Goal: Navigation & Orientation: Understand site structure

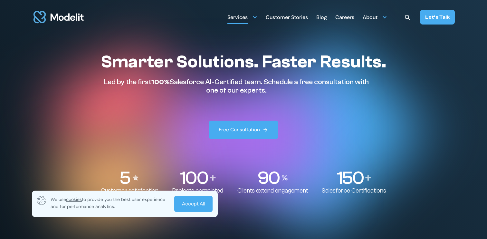
click at [237, 14] on div "Services" at bounding box center [237, 18] width 20 height 13
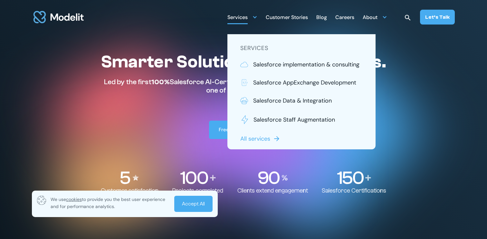
click at [321, 16] on div "Blog" at bounding box center [321, 18] width 11 height 13
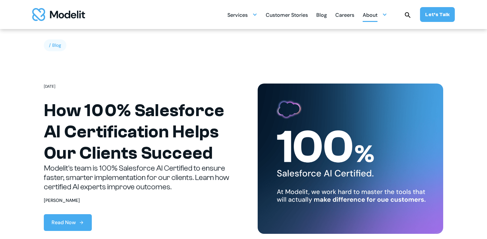
click at [369, 14] on div "About" at bounding box center [370, 15] width 15 height 13
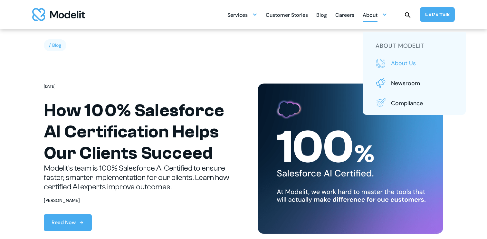
click at [394, 65] on p "About us" at bounding box center [422, 63] width 62 height 8
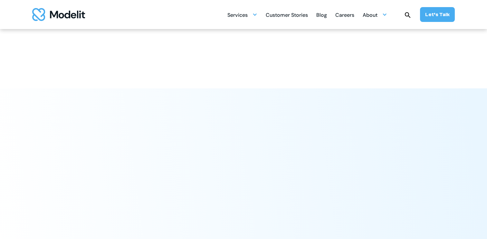
scroll to position [1707, 0]
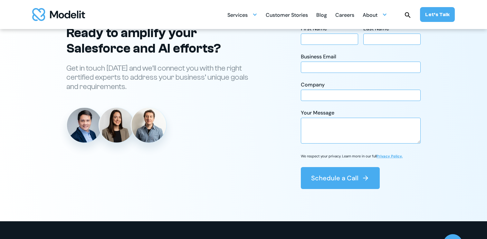
click at [63, 16] on img "home" at bounding box center [58, 14] width 53 height 13
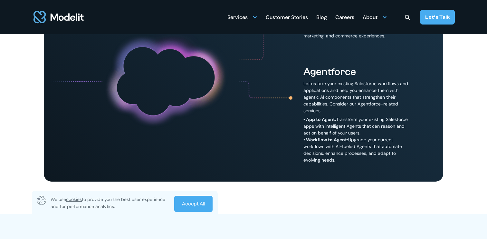
scroll to position [380, 0]
